Goal: Find specific page/section: Find specific page/section

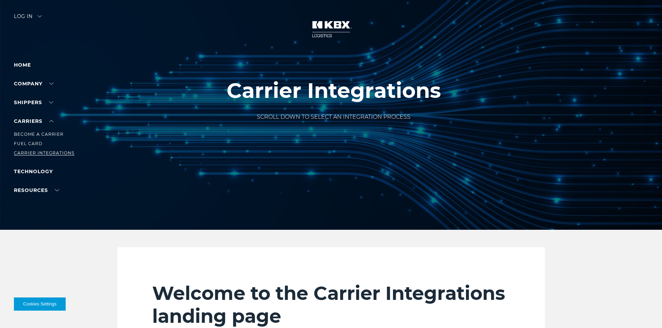
click at [41, 153] on link "Carrier Integrations" at bounding box center [44, 152] width 60 height 5
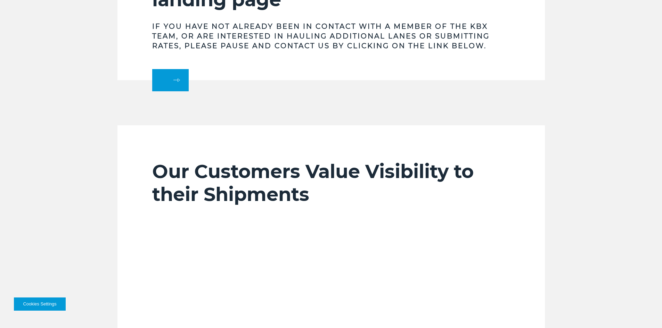
scroll to position [313, 0]
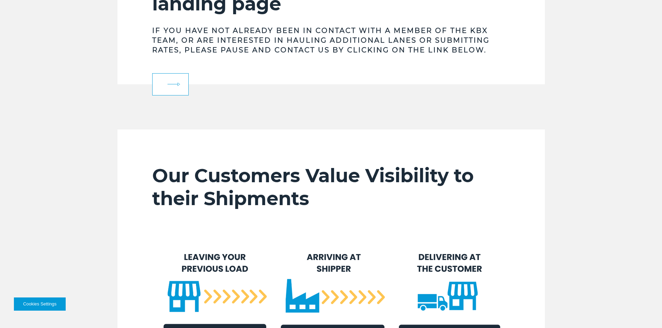
click at [163, 89] on link at bounding box center [170, 84] width 36 height 22
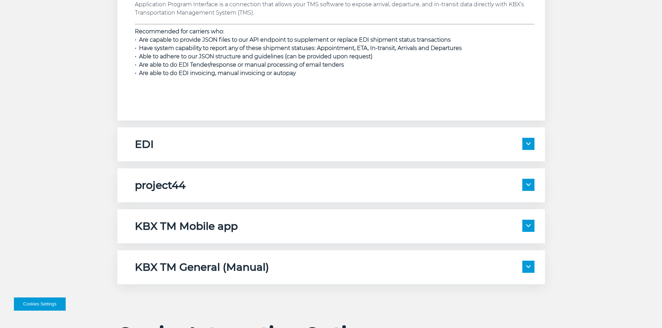
scroll to position [1111, 0]
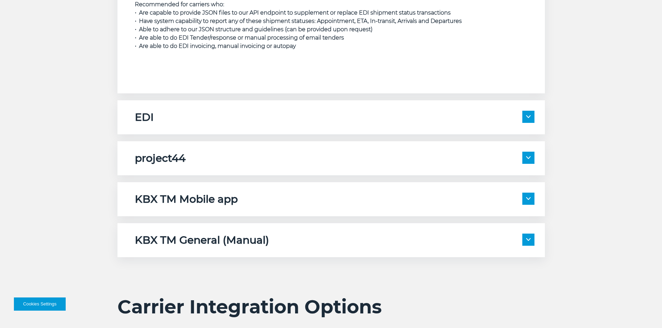
click at [198, 197] on h5 "KBX TM Mobile app" at bounding box center [186, 199] width 103 height 13
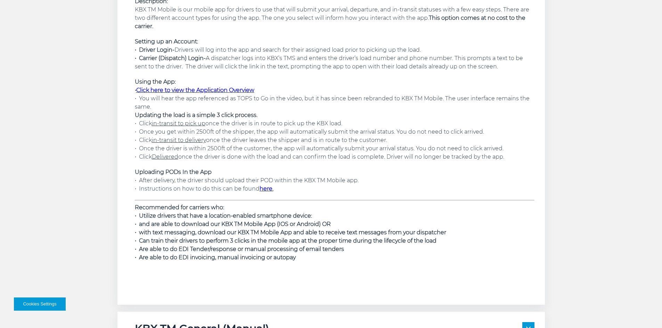
scroll to position [1424, 0]
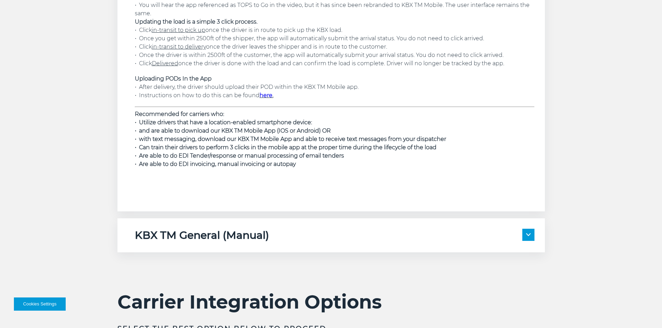
click at [262, 96] on link "here" at bounding box center [265, 95] width 13 height 7
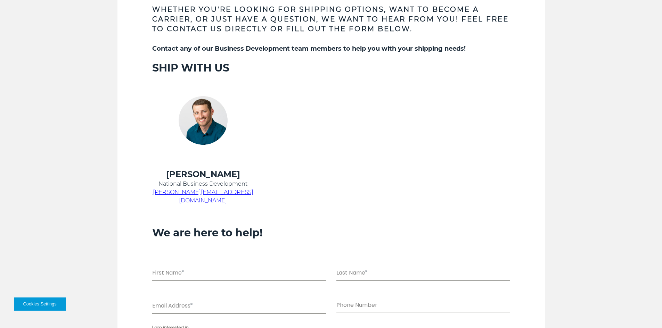
scroll to position [243, 0]
